Goal: Use online tool/utility: Utilize a website feature to perform a specific function

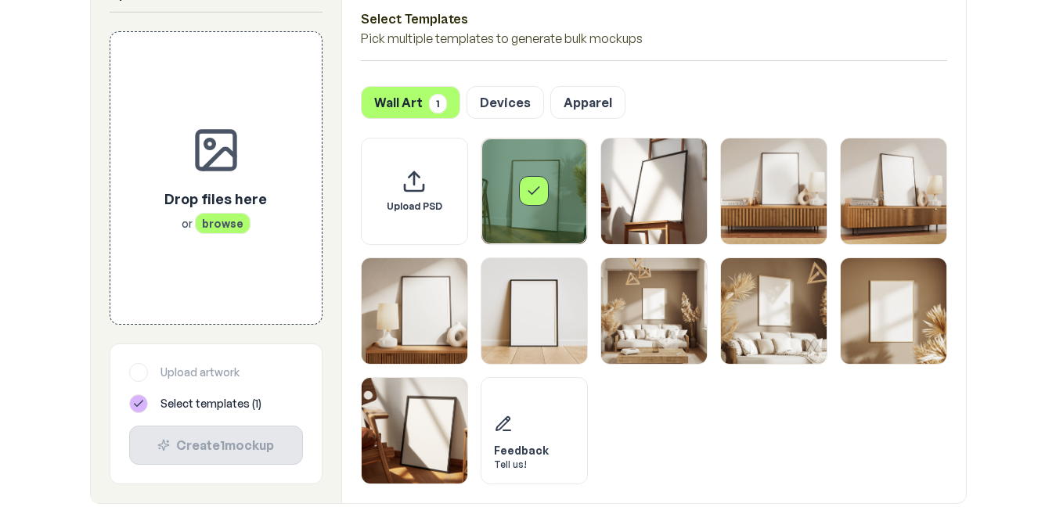
scroll to position [783, 0]
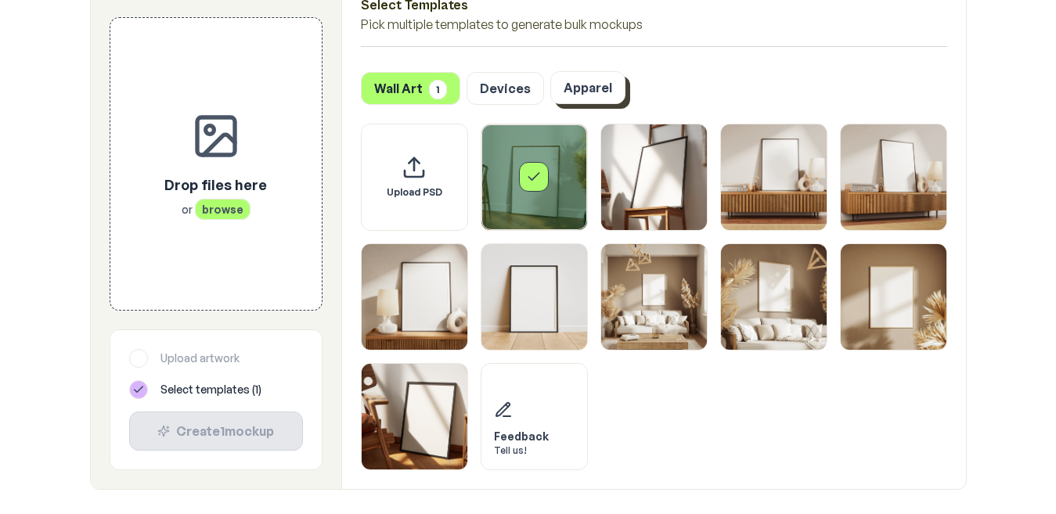
click at [597, 88] on button "Apparel" at bounding box center [587, 87] width 75 height 33
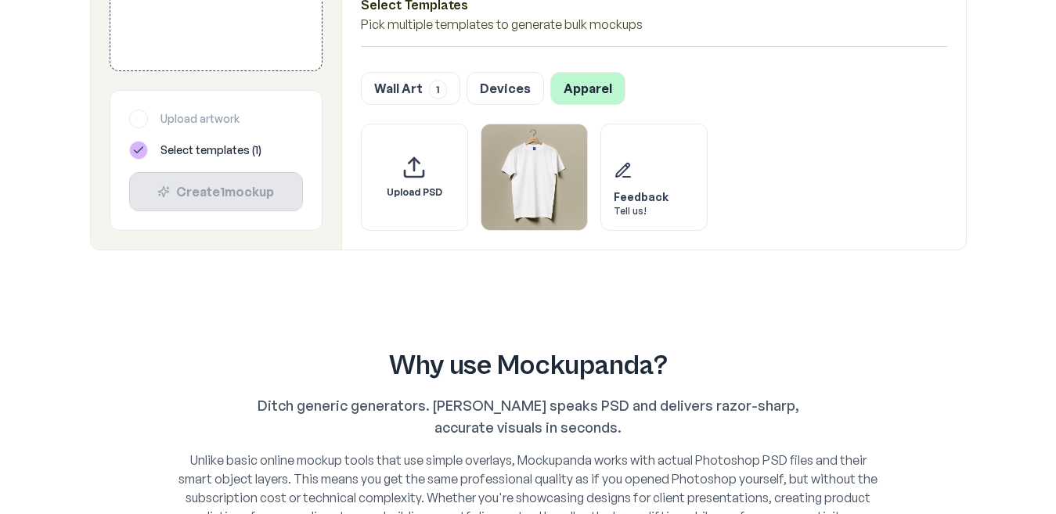
scroll to position [705, 0]
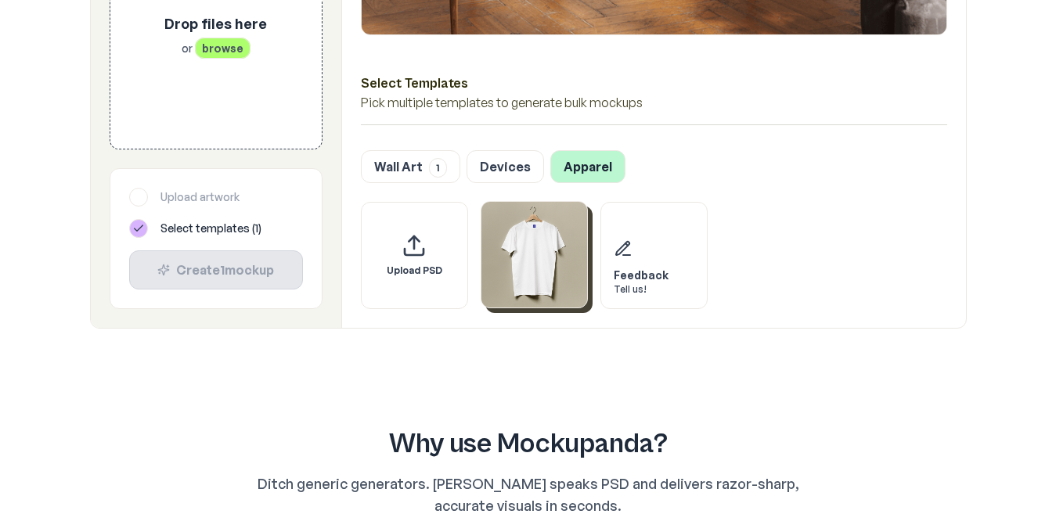
click at [523, 252] on img "Select template T-Shirt" at bounding box center [534, 255] width 106 height 106
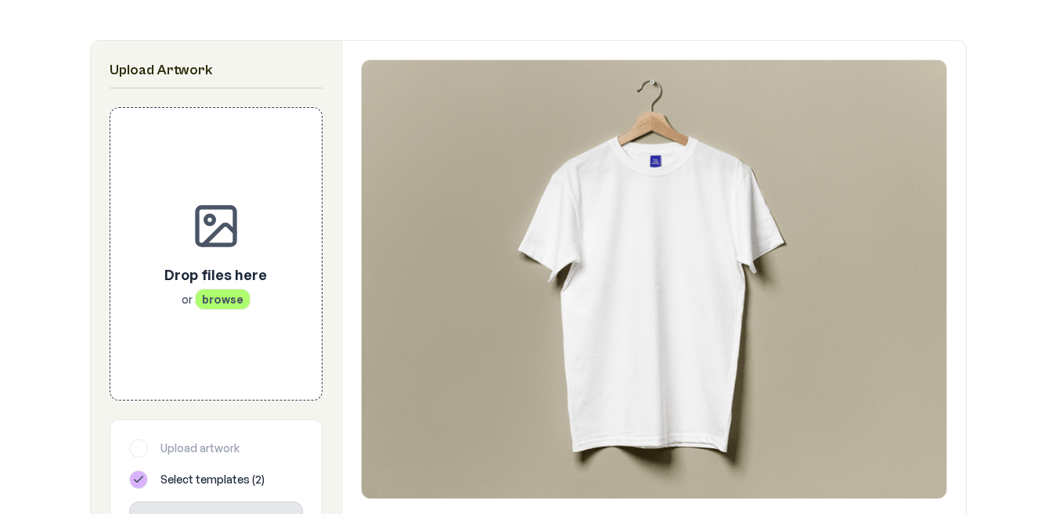
scroll to position [235, 0]
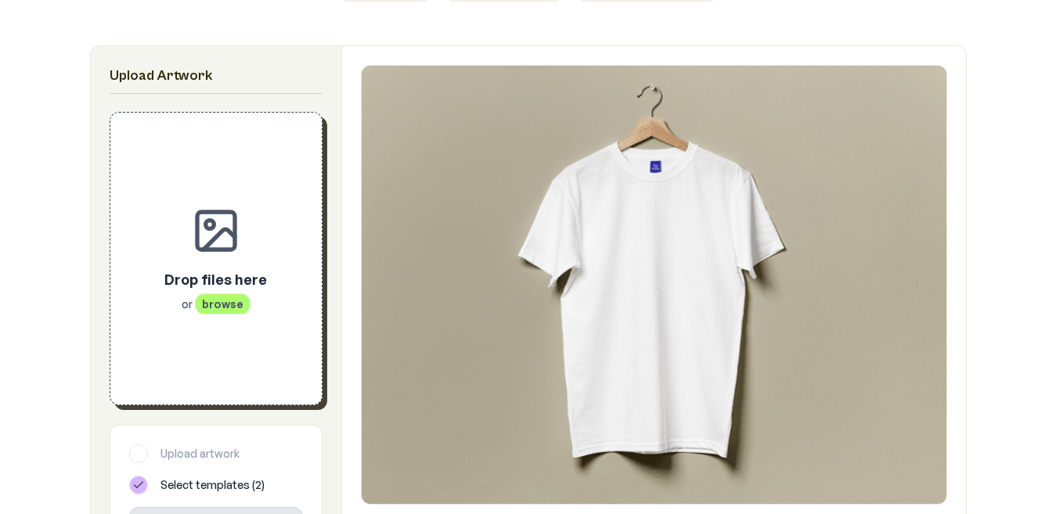
click at [221, 302] on span "browse" at bounding box center [223, 304] width 56 height 21
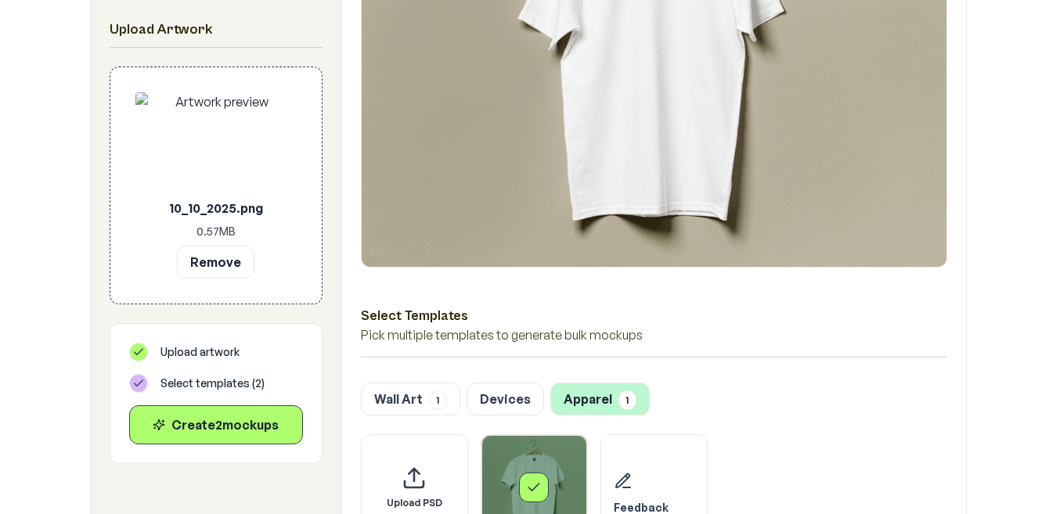
scroll to position [470, 0]
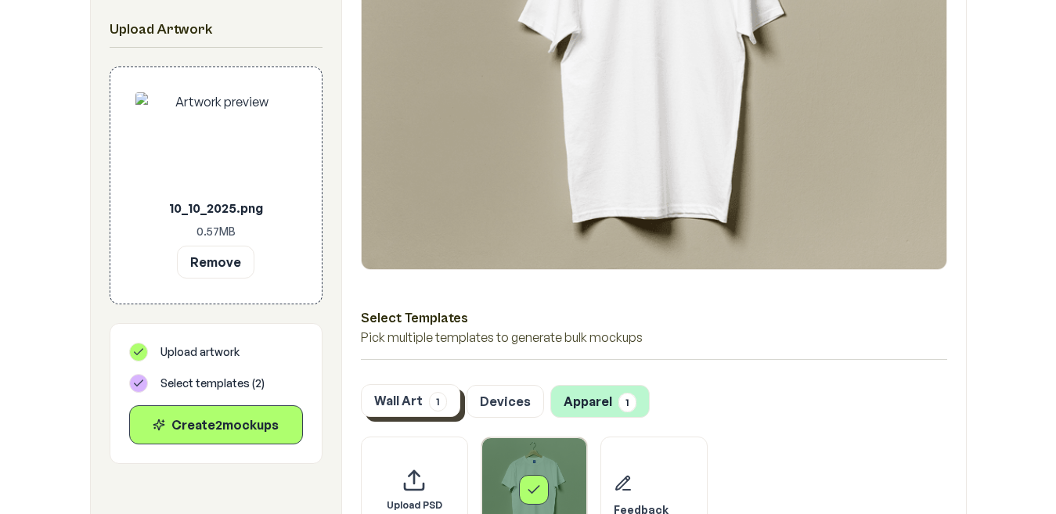
drag, startPoint x: 441, startPoint y: 403, endPoint x: 406, endPoint y: 384, distance: 39.6
click at [406, 384] on button "Wall Art 1" at bounding box center [410, 400] width 99 height 33
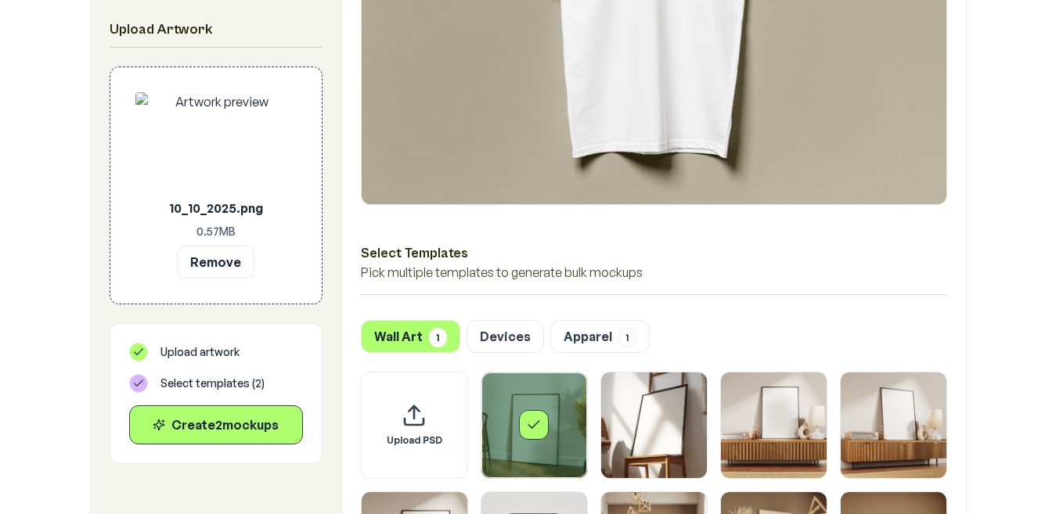
scroll to position [626, 0]
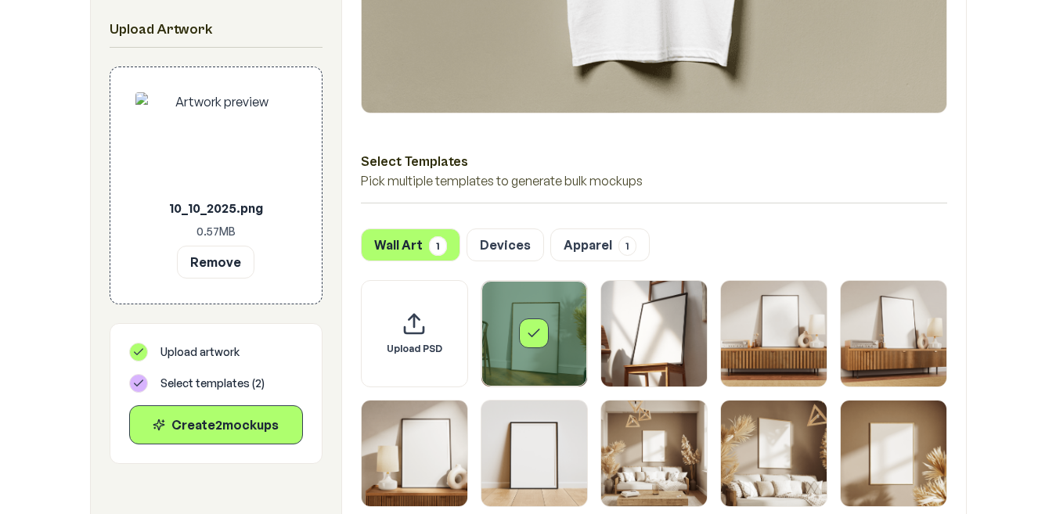
click at [520, 341] on div "Select template Framed Poster" at bounding box center [534, 334] width 30 height 30
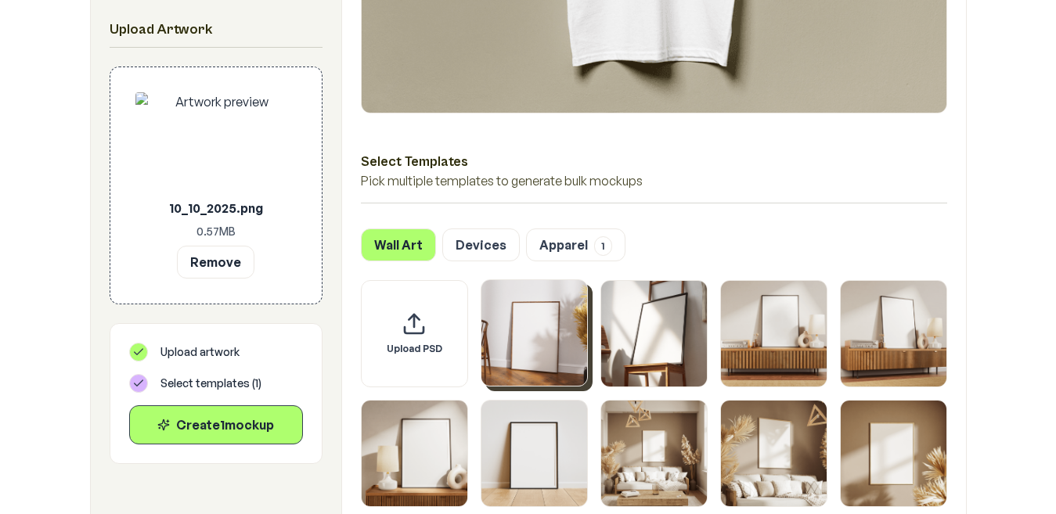
scroll to position [470, 0]
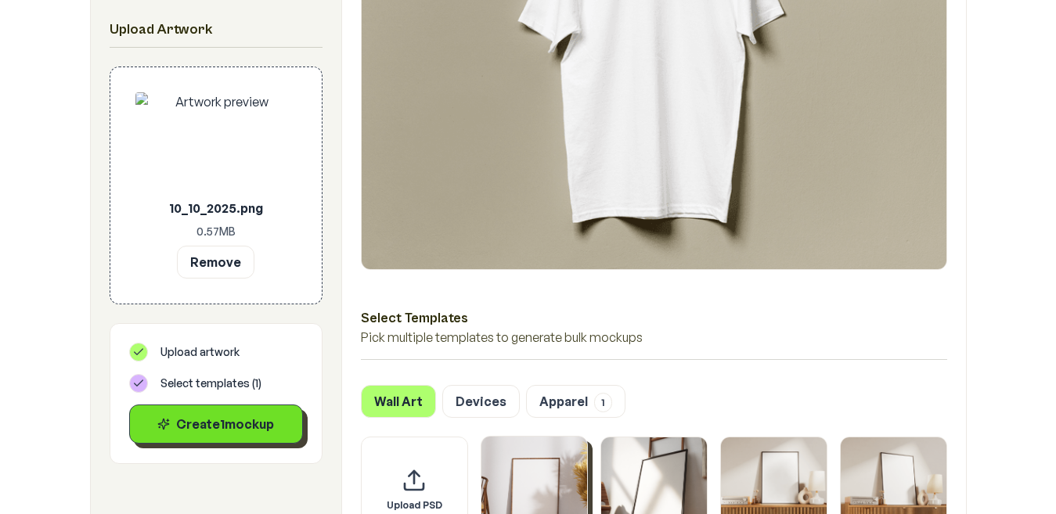
click at [236, 430] on div "Create 1 mockup" at bounding box center [215, 424] width 147 height 19
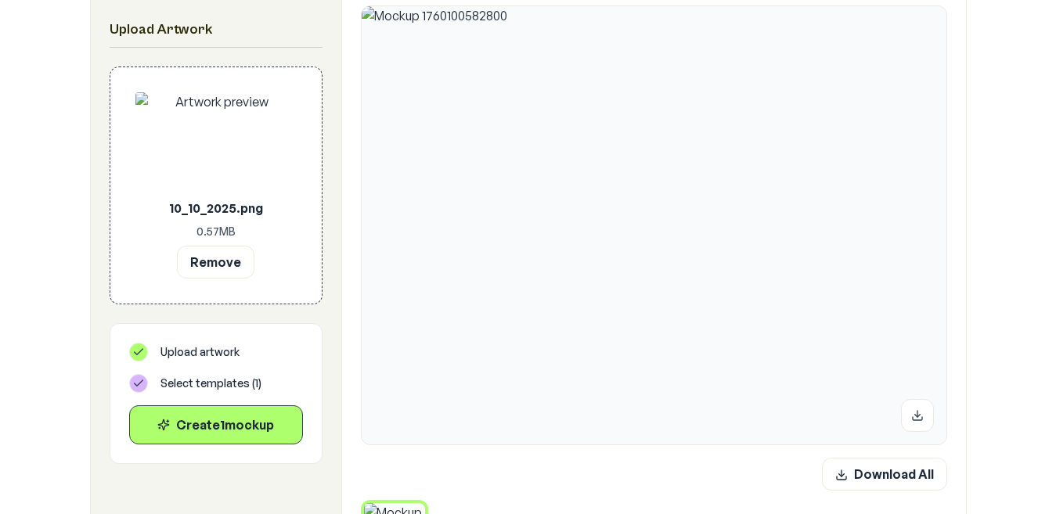
scroll to position [235, 0]
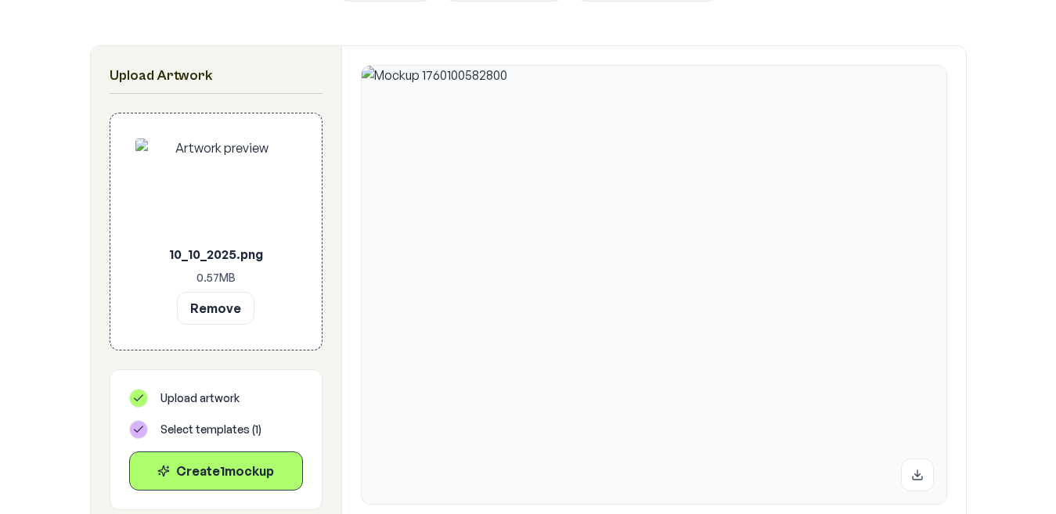
click at [229, 180] on img at bounding box center [215, 189] width 161 height 100
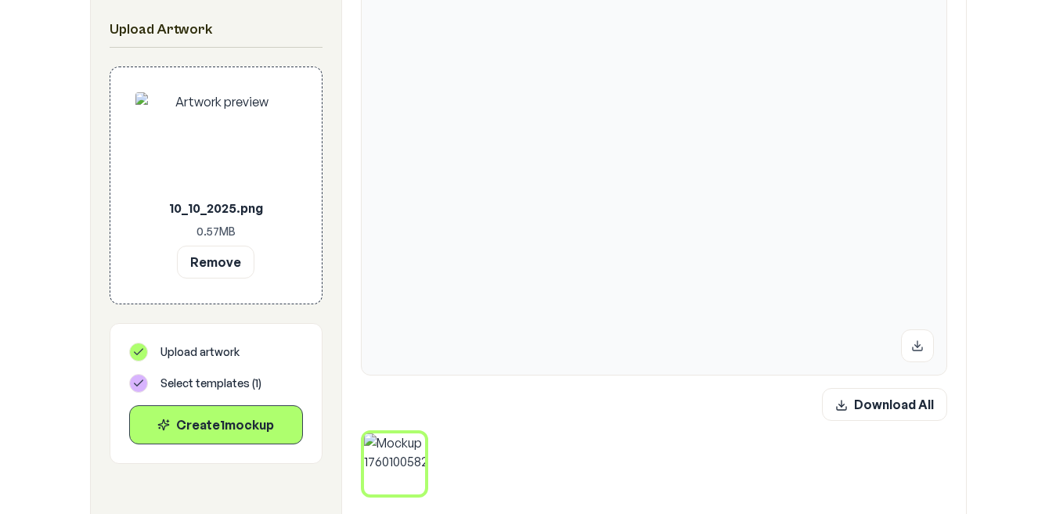
scroll to position [391, 0]
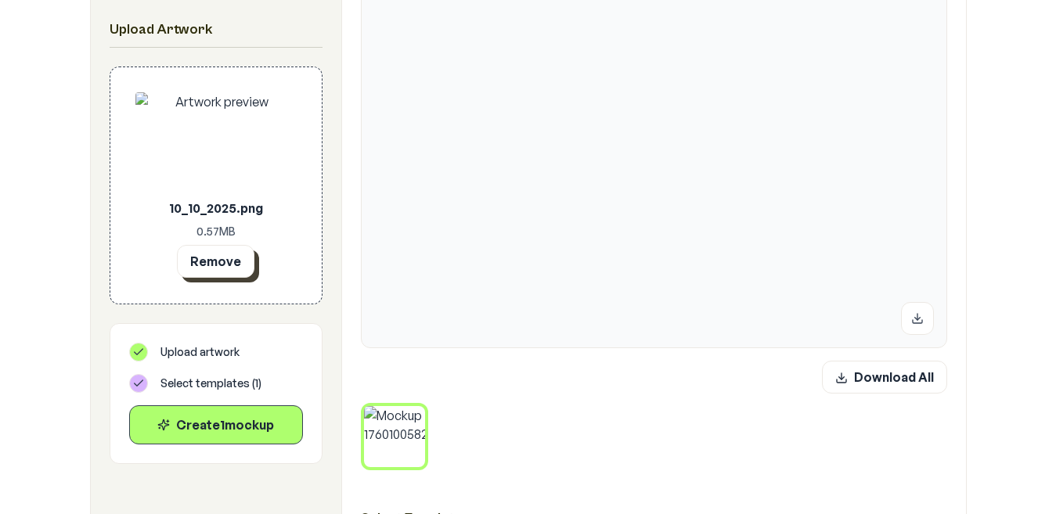
click at [205, 272] on button "Remove" at bounding box center [216, 261] width 78 height 33
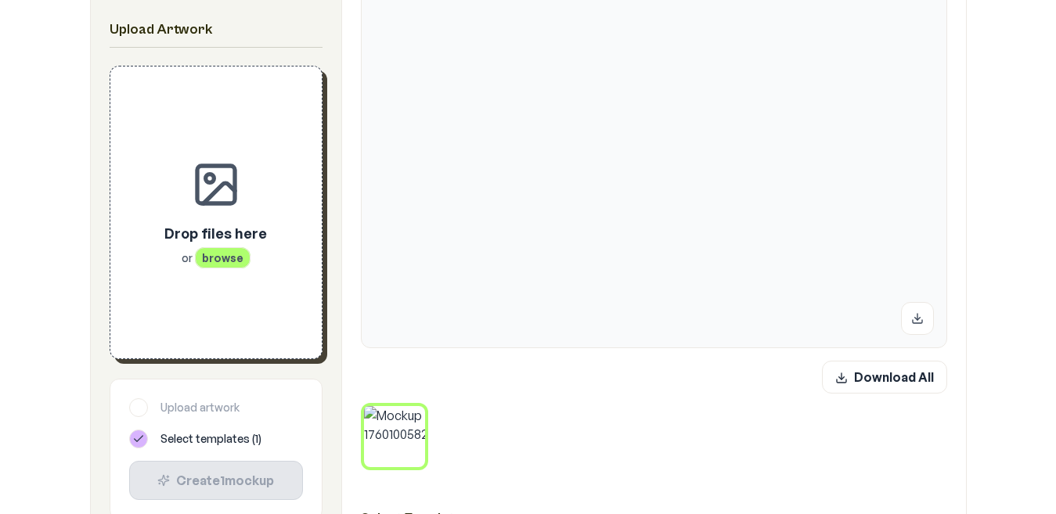
click at [215, 259] on span "browse" at bounding box center [223, 257] width 56 height 21
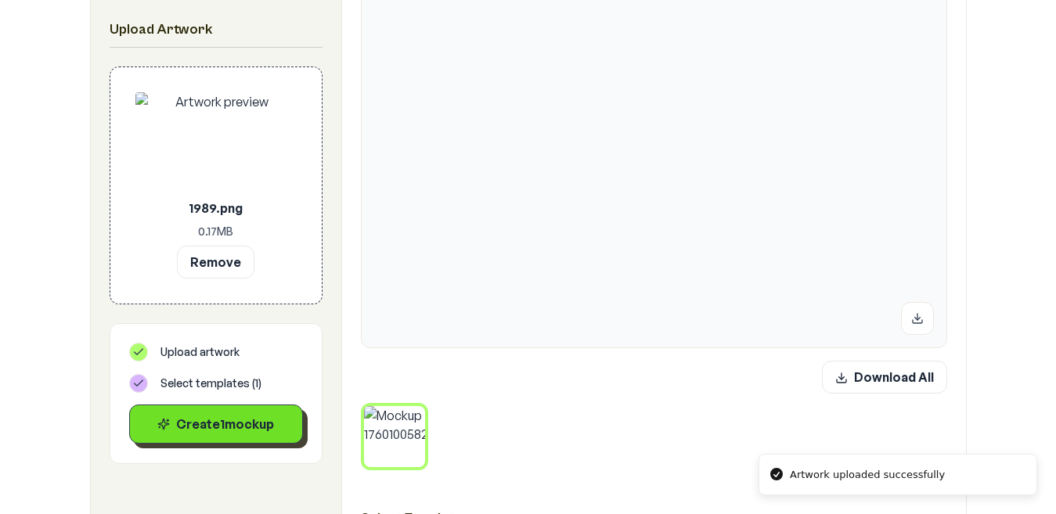
click at [244, 424] on div "Create 1 mockup" at bounding box center [215, 424] width 147 height 19
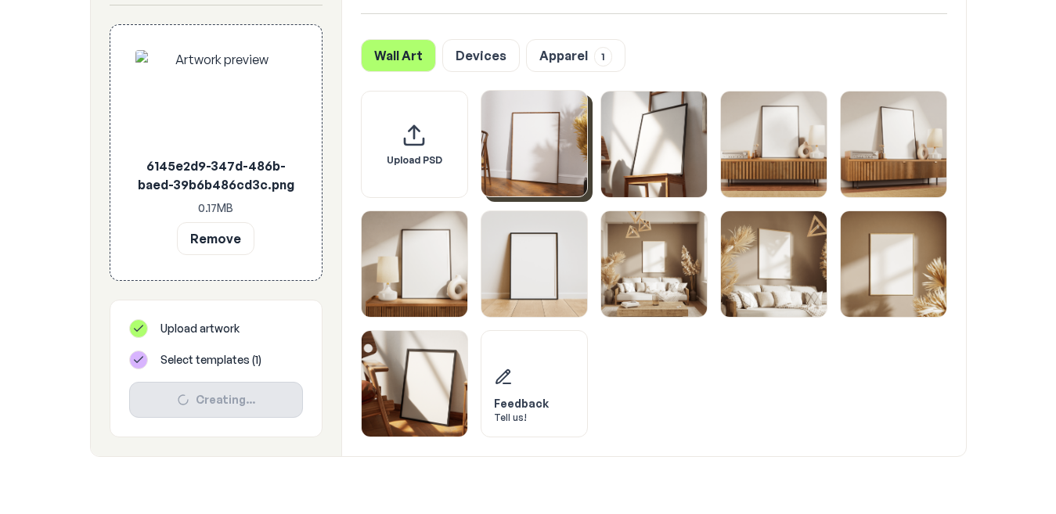
scroll to position [939, 0]
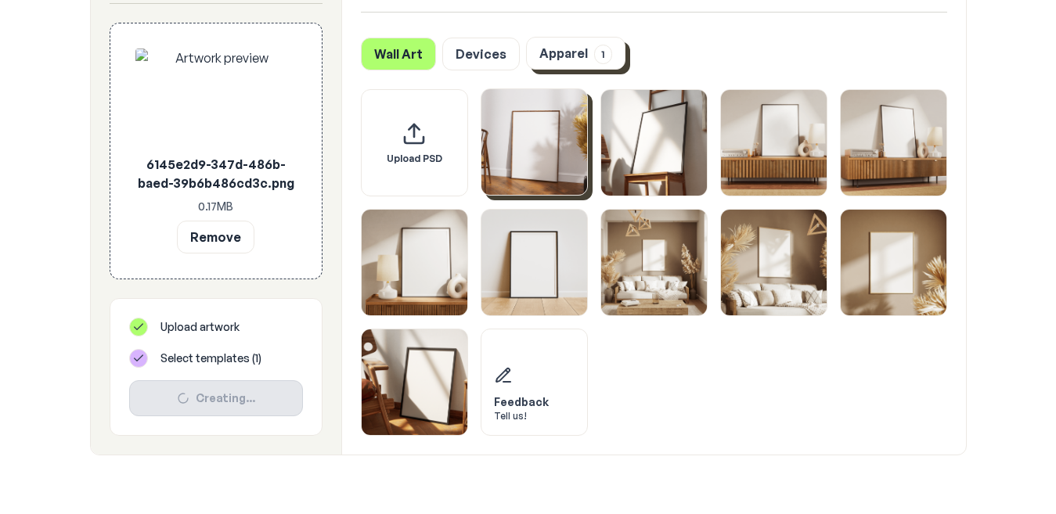
click at [578, 53] on button "Apparel 1" at bounding box center [575, 53] width 99 height 33
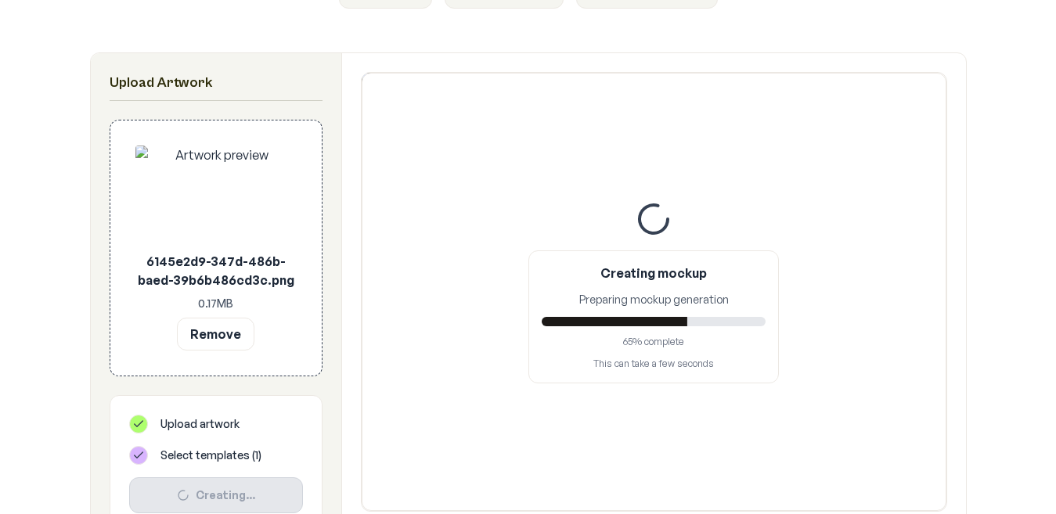
scroll to position [235, 0]
